Goal: Find specific page/section: Find specific page/section

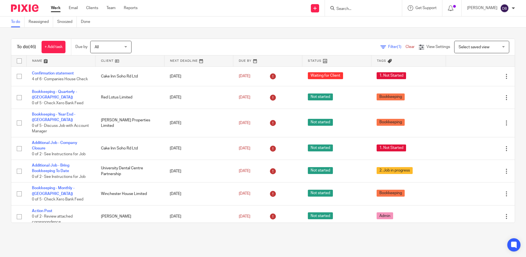
click at [363, 7] on input "Search" at bounding box center [361, 9] width 50 height 5
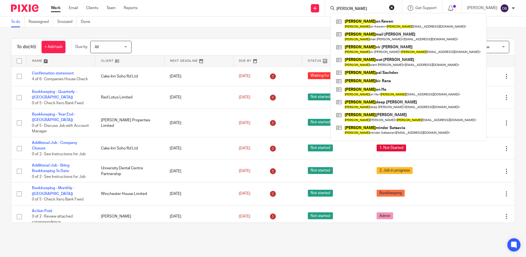
type input "jaso"
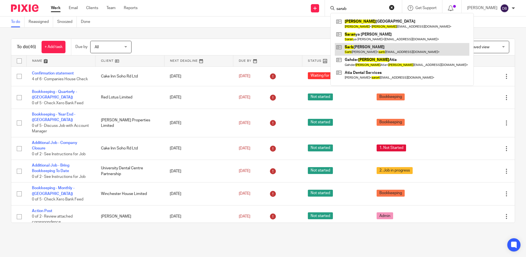
type input "sarab"
click at [366, 48] on link at bounding box center [402, 49] width 135 height 13
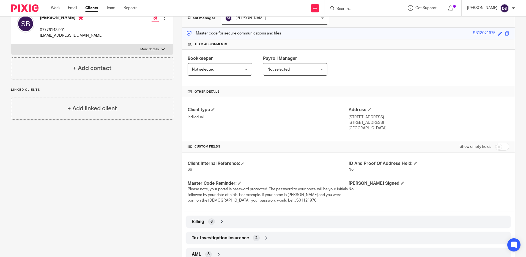
scroll to position [94, 0]
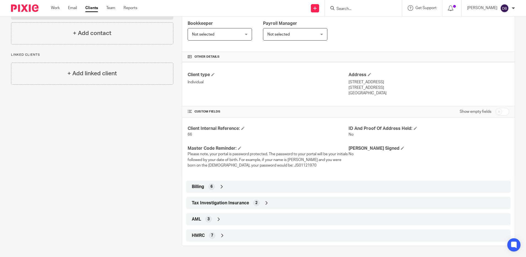
click at [223, 234] on icon at bounding box center [223, 235] width 6 height 6
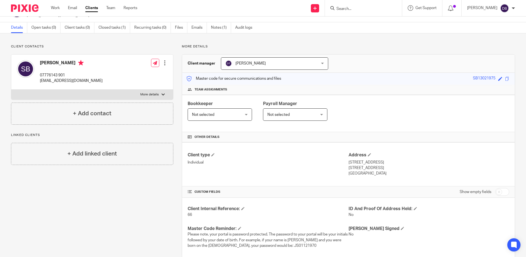
scroll to position [0, 0]
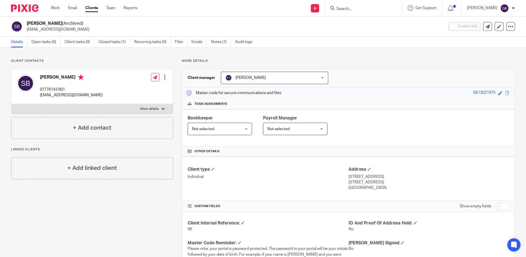
click at [45, 76] on h4 "Sarbjit Binning" at bounding box center [71, 77] width 63 height 7
click at [64, 76] on h4 "Sarbjit Binning" at bounding box center [71, 77] width 63 height 7
copy h4 "Sarbjit Binning"
click at [73, 23] on span "(Archived)" at bounding box center [72, 23] width 21 height 4
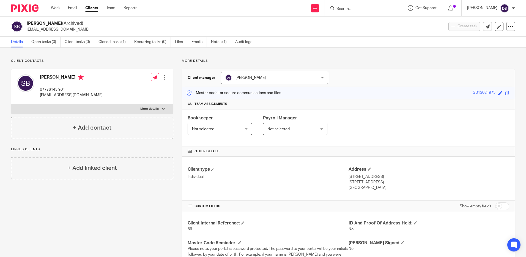
click at [73, 23] on span "(Archived)" at bounding box center [72, 23] width 21 height 4
click at [360, 10] on input "Search" at bounding box center [361, 9] width 50 height 5
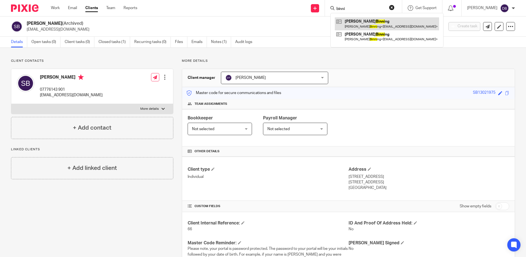
type input "binni"
click at [356, 24] on link at bounding box center [387, 23] width 104 height 13
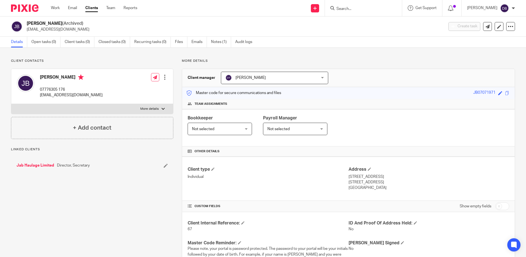
click at [30, 164] on link "Jab Haulage Limited" at bounding box center [36, 165] width 38 height 6
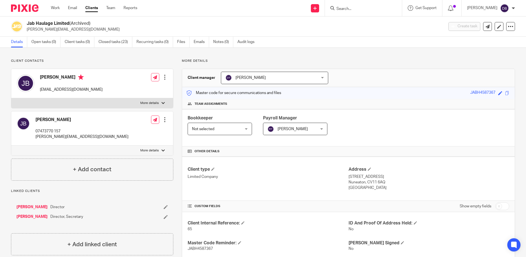
click at [360, 7] on input "Search" at bounding box center [361, 9] width 50 height 5
paste input "[PERSON_NAME][EMAIL_ADDRESS][PERSON_NAME][DOMAIN_NAME]"
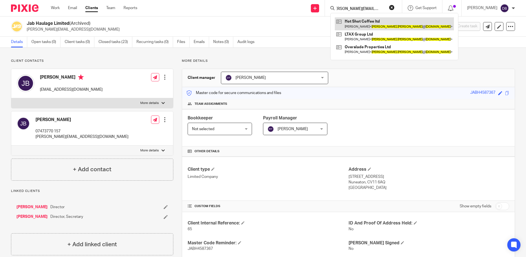
type input "[PERSON_NAME][EMAIL_ADDRESS][PERSON_NAME][DOMAIN_NAME]"
click at [356, 23] on link at bounding box center [394, 23] width 119 height 13
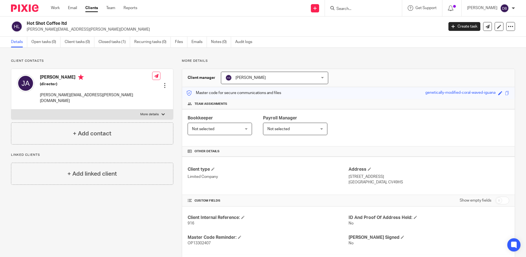
click at [361, 10] on input "Search" at bounding box center [361, 9] width 50 height 5
paste input "[PERSON_NAME][EMAIL_ADDRESS][PERSON_NAME][DOMAIN_NAME]"
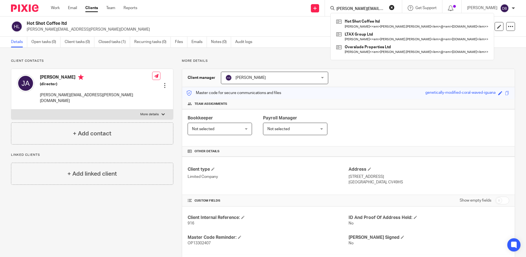
scroll to position [0, 5]
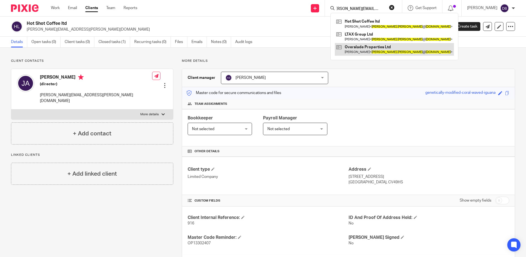
type input "[PERSON_NAME][EMAIL_ADDRESS][PERSON_NAME][DOMAIN_NAME]"
click at [361, 47] on link at bounding box center [394, 49] width 119 height 13
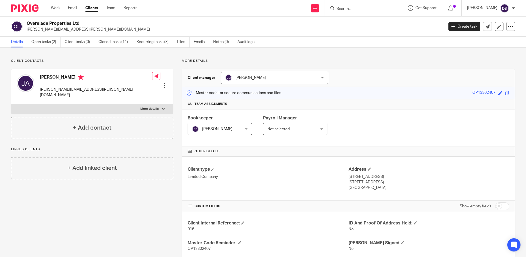
click at [370, 9] on input "Search" at bounding box center [361, 9] width 50 height 5
paste input "jagdeep.ahluwalia@gmail.com"
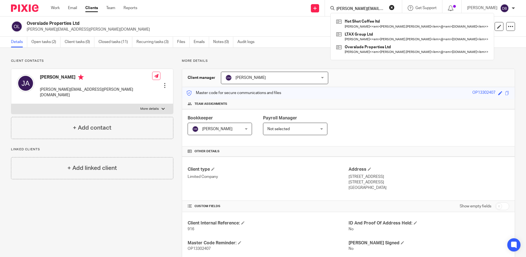
scroll to position [0, 5]
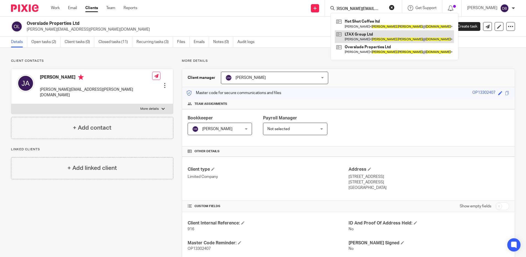
type input "[PERSON_NAME][EMAIL_ADDRESS][PERSON_NAME][DOMAIN_NAME]"
click at [355, 35] on link at bounding box center [394, 36] width 119 height 13
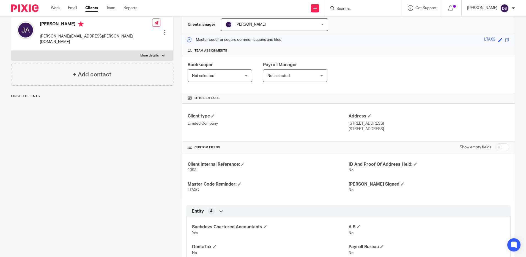
scroll to position [139, 0]
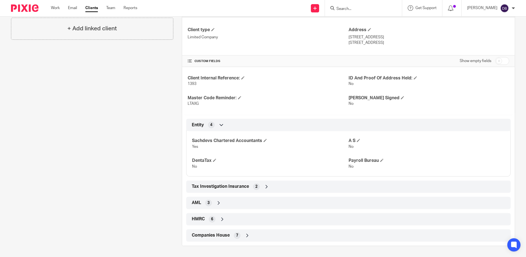
click at [255, 235] on div "Companies House 7" at bounding box center [348, 234] width 316 height 9
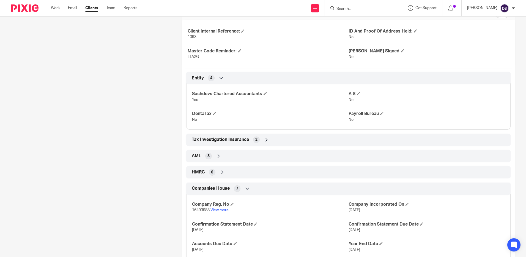
scroll to position [224, 0]
